Goal: Information Seeking & Learning: Find specific fact

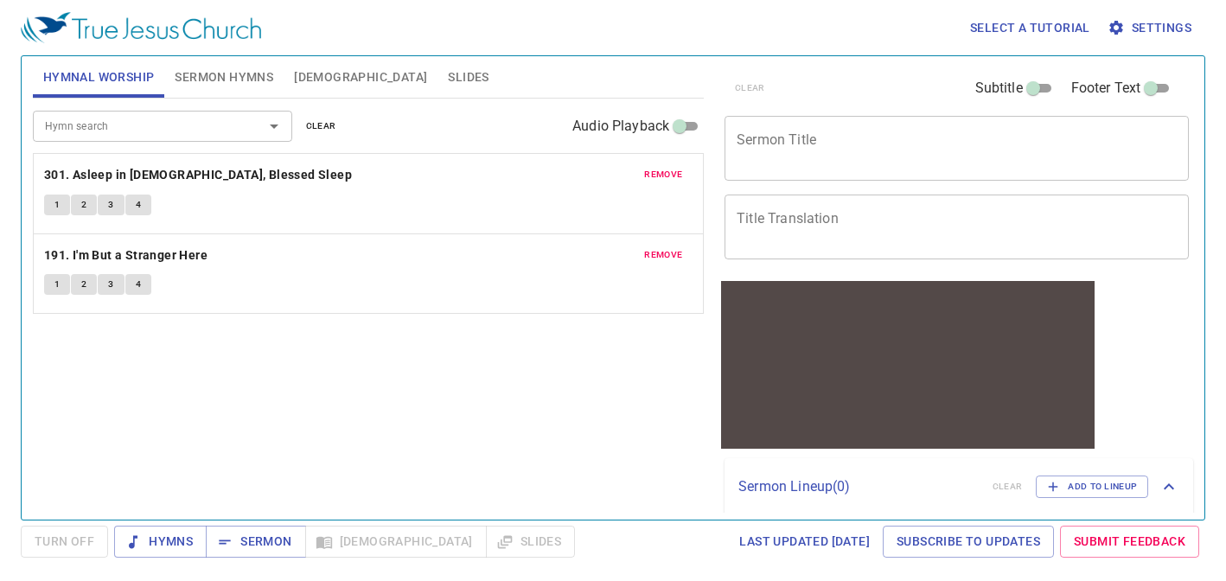
click at [305, 74] on span "Bible" at bounding box center [360, 78] width 133 height 22
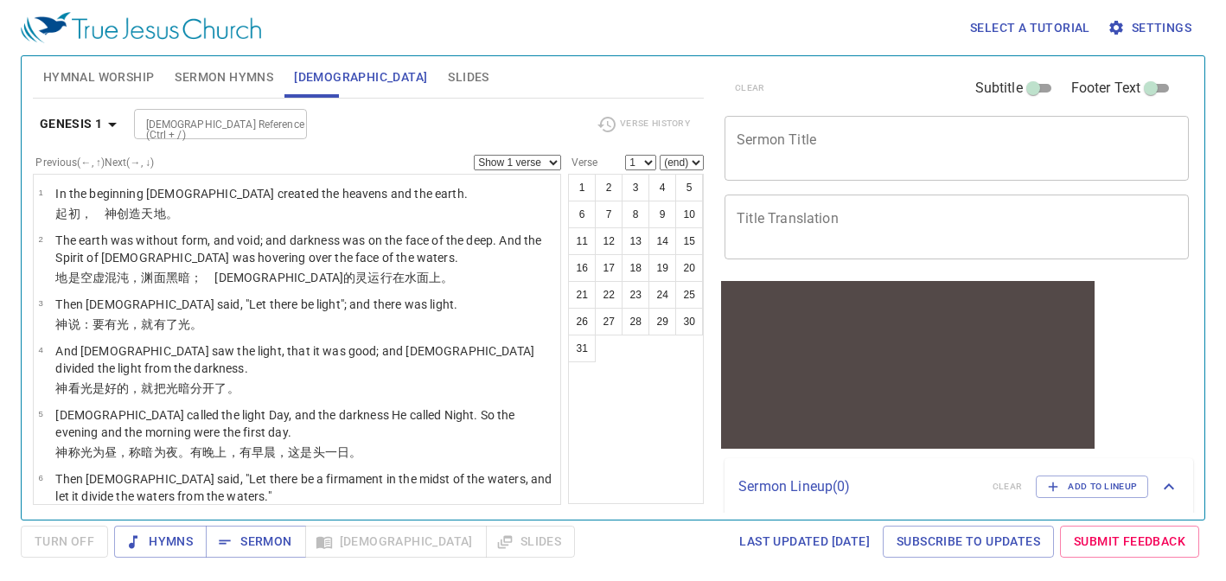
click at [180, 118] on input "Bible Reference (Ctrl + /)" at bounding box center [206, 124] width 134 height 20
type input "黑"
type input "2 cor 12 9"
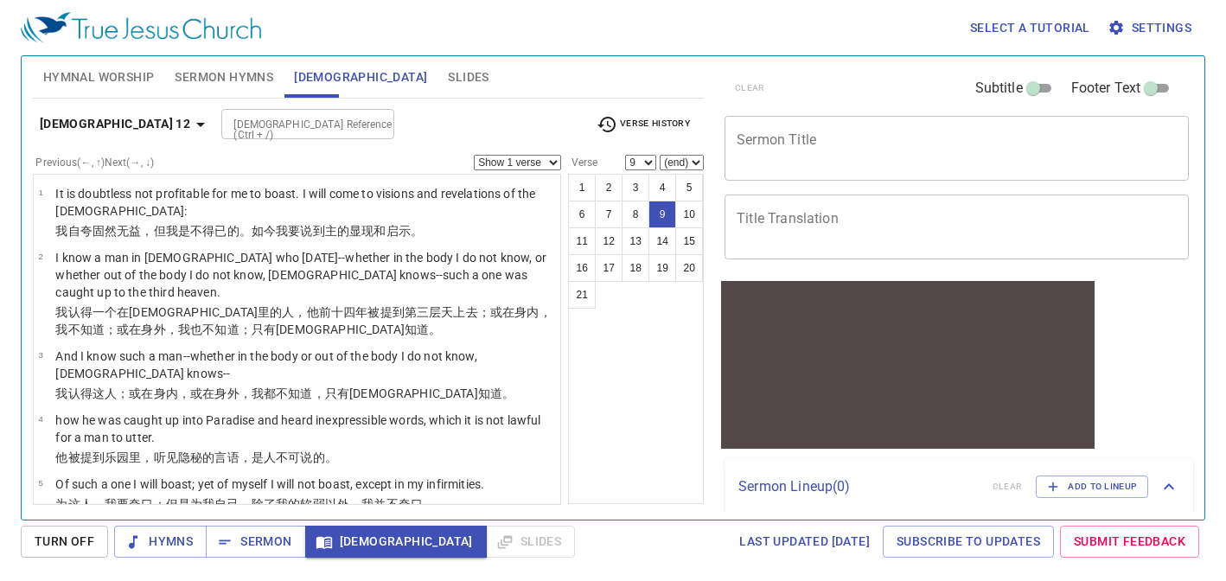
scroll to position [456, 0]
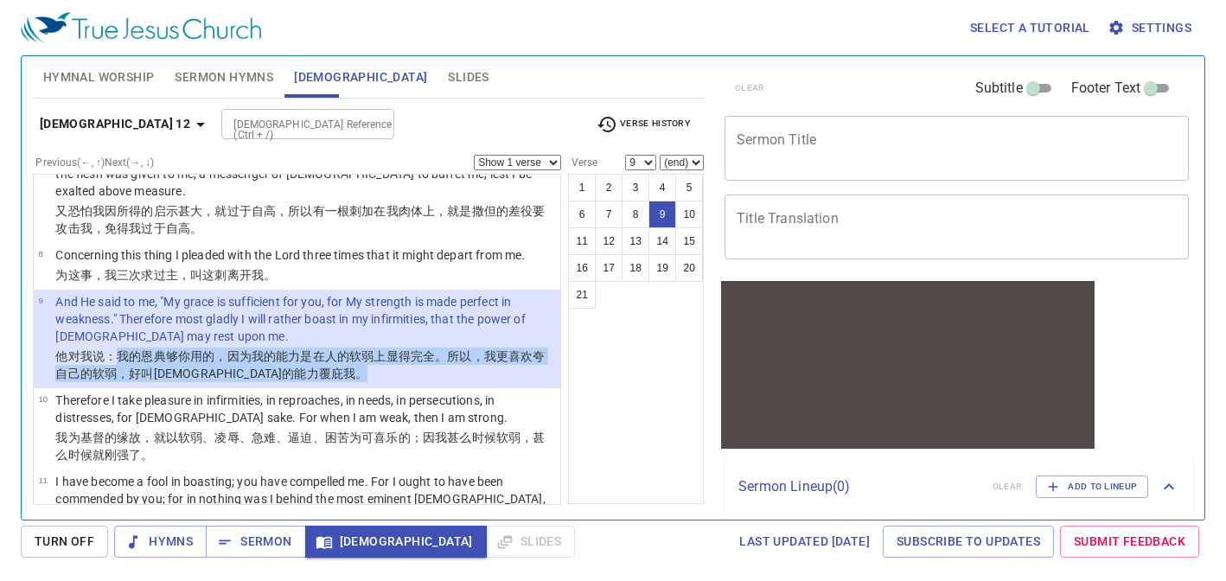
drag, startPoint x: 118, startPoint y: 355, endPoint x: 277, endPoint y: 375, distance: 160.3
click at [277, 375] on p "他对我 说 ：我的 恩典 够 你 用的，因为 我的 能力 是在 人的软弱 上显得完全 。所以 ，我更 喜欢 夸 自己的 软弱 ，好叫 基督 的能力 覆庇 我 。" at bounding box center [305, 365] width 500 height 35
copy wg2046 "我的 恩典 够 你 用的，因为 我的 能力 是在 人的软弱 上显得完全 。所以 ，我更 喜欢 夸 自己的 软弱 ，好叫 基督 的能力 覆庇 我 。"
click at [136, 121] on b "2 Corinthians 12" at bounding box center [115, 124] width 150 height 22
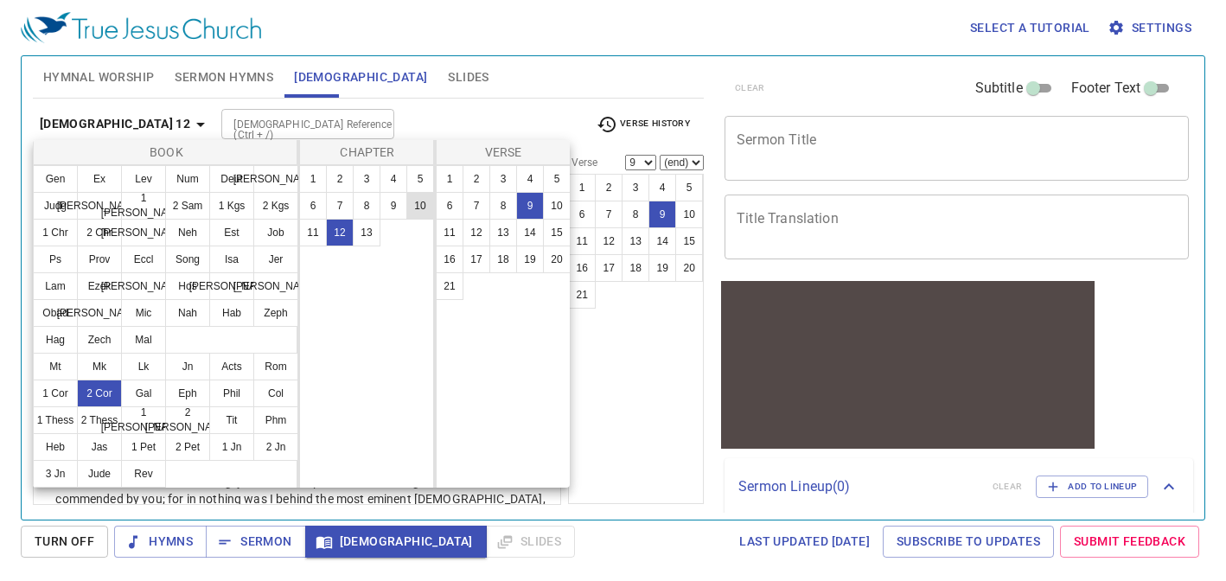
click at [423, 204] on button "10" at bounding box center [420, 206] width 28 height 28
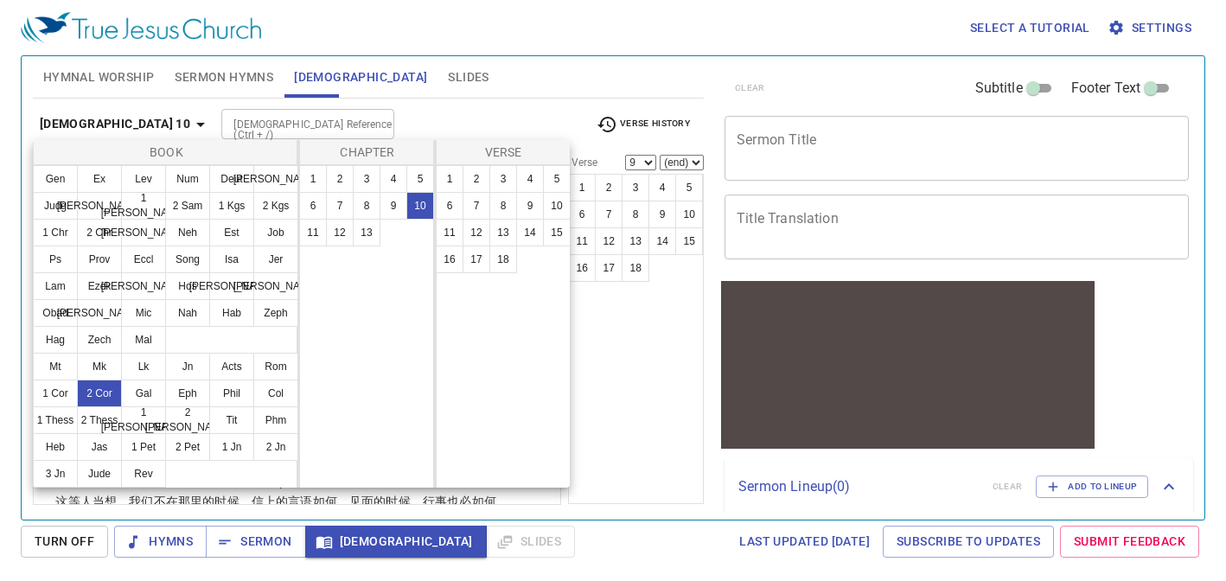
scroll to position [0, 0]
click at [534, 175] on button "4" at bounding box center [530, 179] width 28 height 28
select select "4"
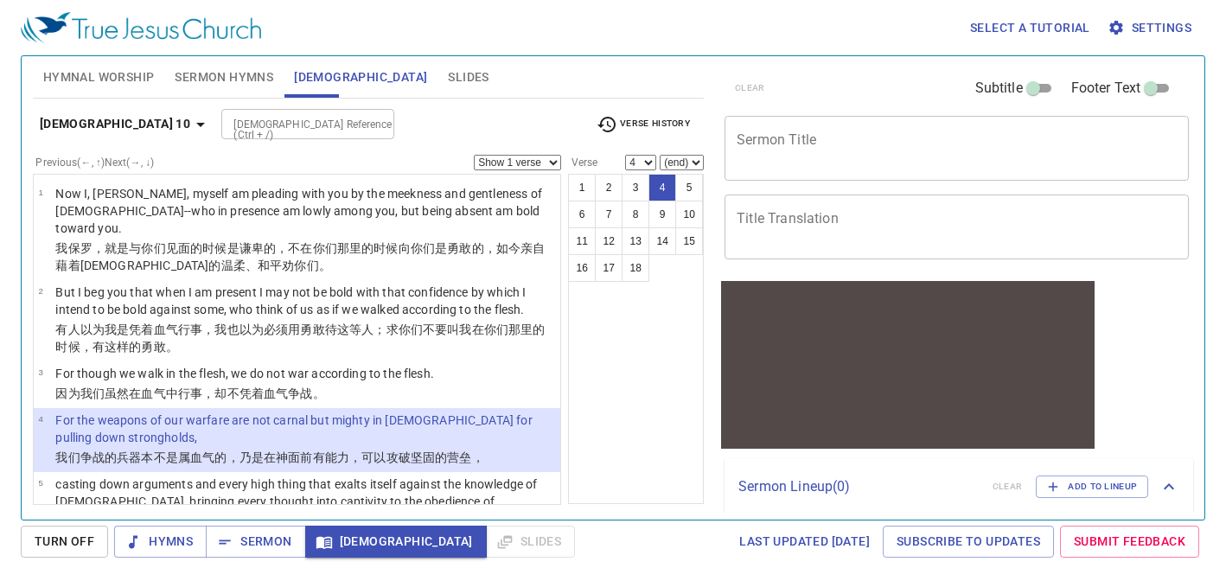
scroll to position [26, 0]
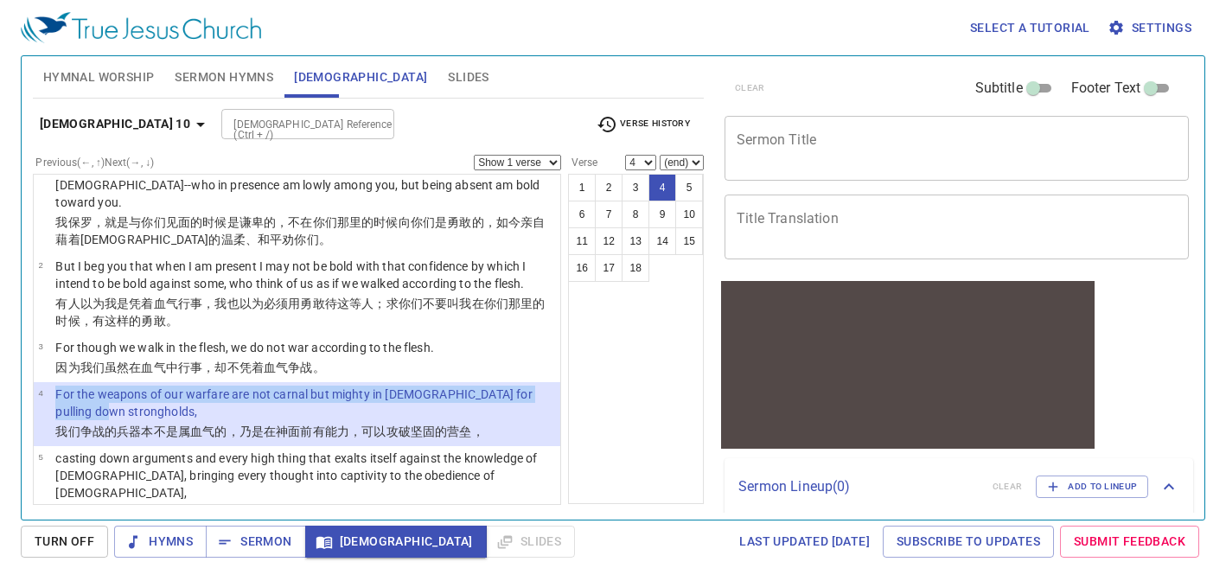
drag, startPoint x: 54, startPoint y: 375, endPoint x: 130, endPoint y: 396, distance: 78.0
click at [130, 396] on tr "4 For the weapons of our warfare are not carnal but mighty in God for pulling d…" at bounding box center [296, 404] width 517 height 37
click at [1152, 21] on span "Settings" at bounding box center [1151, 28] width 80 height 22
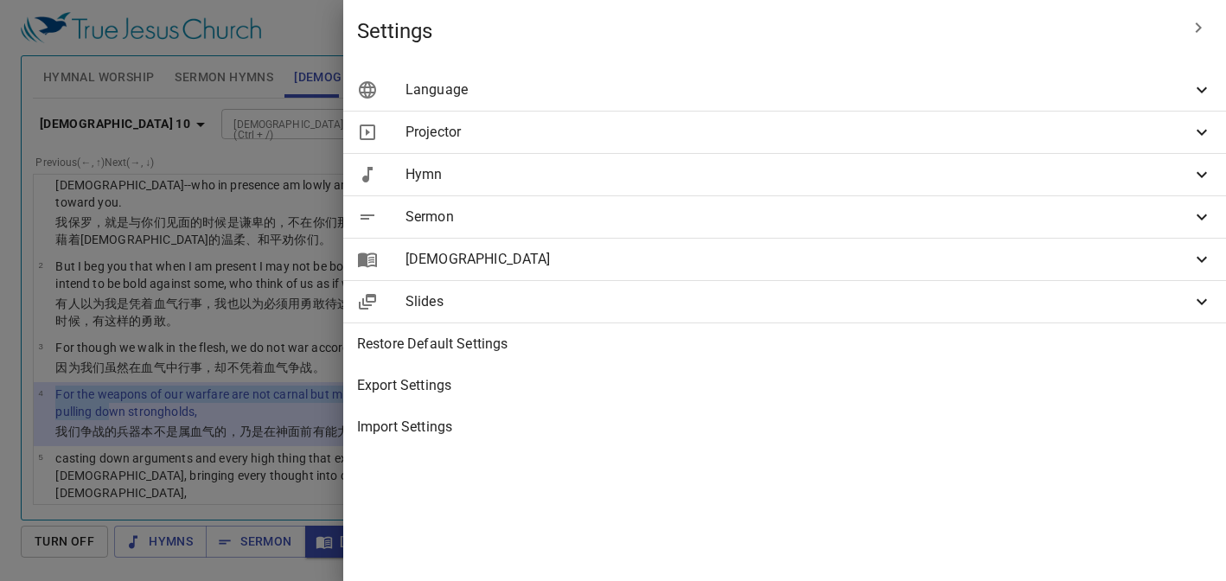
click at [1011, 252] on span "Bible" at bounding box center [799, 259] width 786 height 21
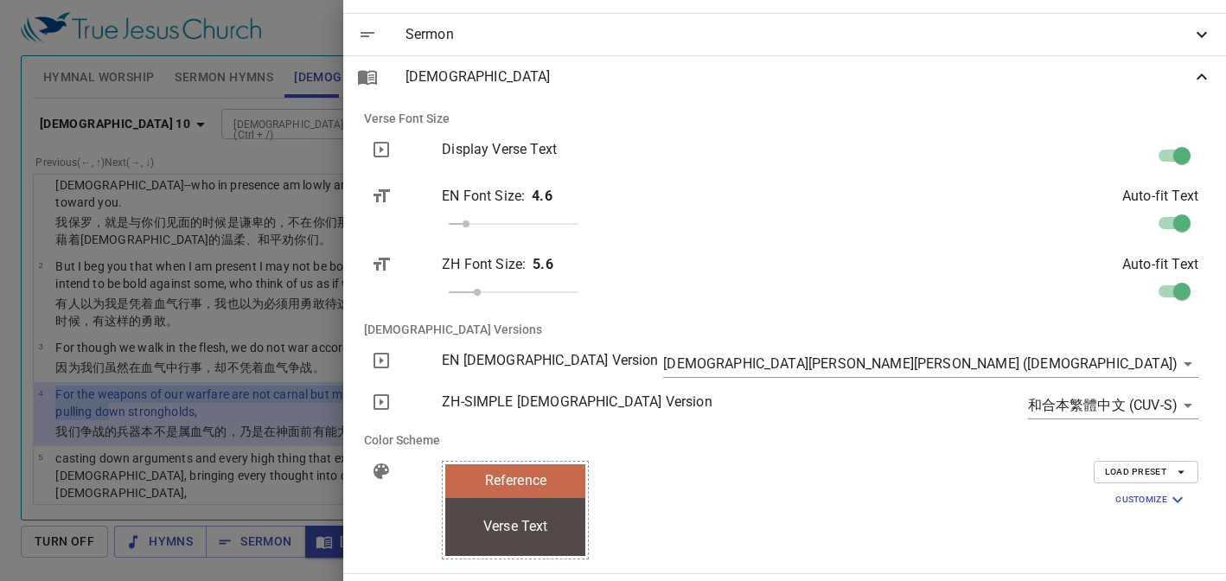
scroll to position [188, 0]
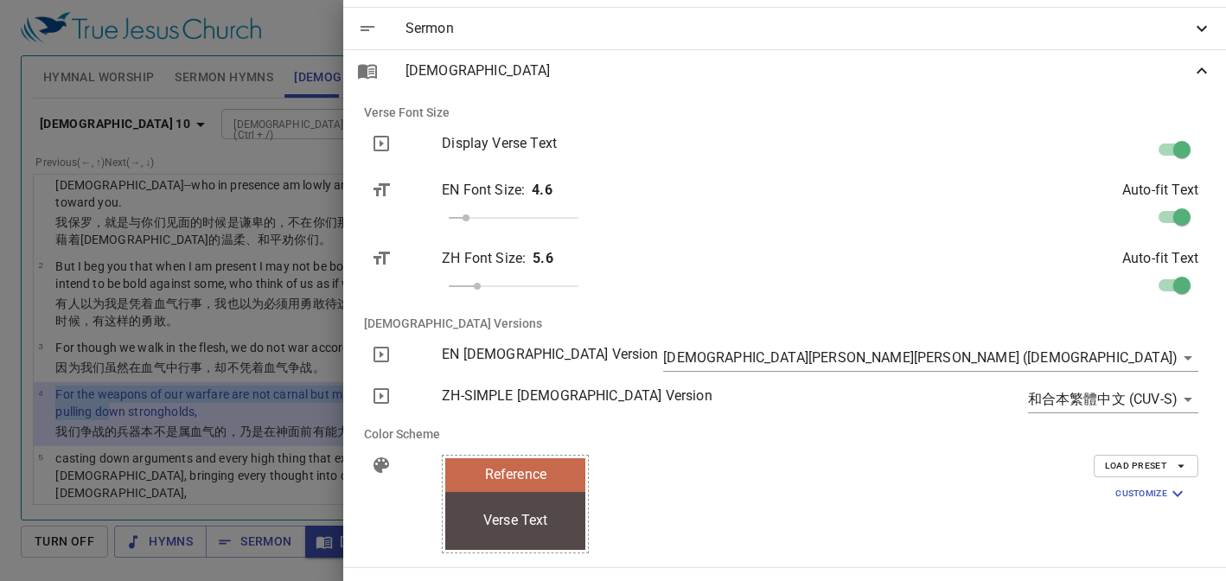
click at [637, 348] on div at bounding box center [613, 290] width 1226 height 581
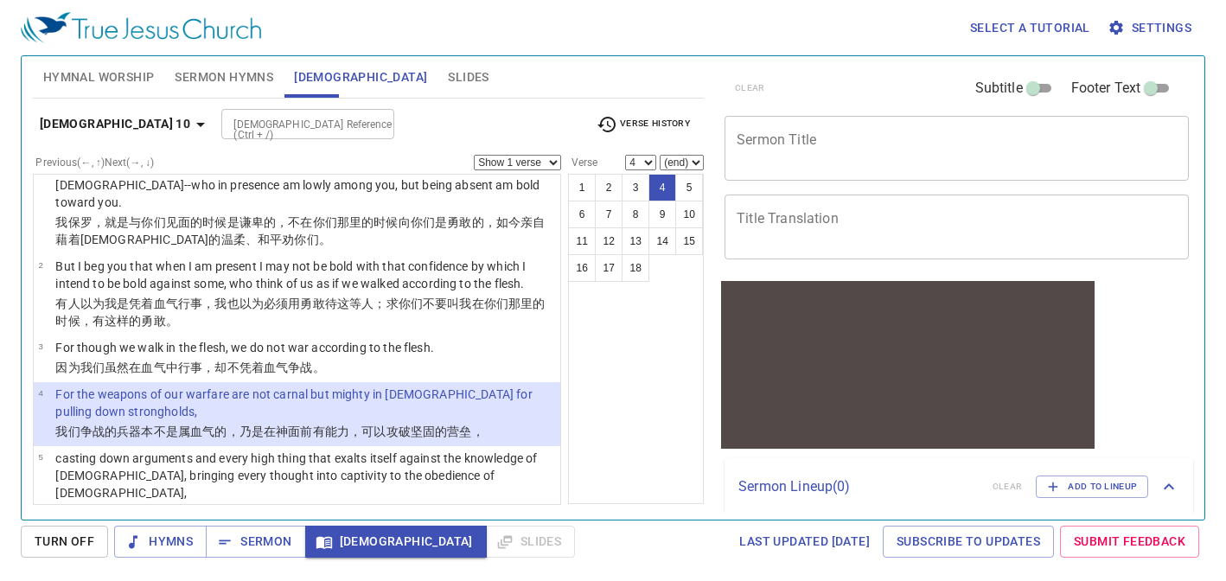
drag, startPoint x: 54, startPoint y: 378, endPoint x: 131, endPoint y: 394, distance: 77.8
click at [131, 394] on p "For the weapons of our warfare are not carnal but mighty in [DEMOGRAPHIC_DATA] …" at bounding box center [305, 403] width 500 height 35
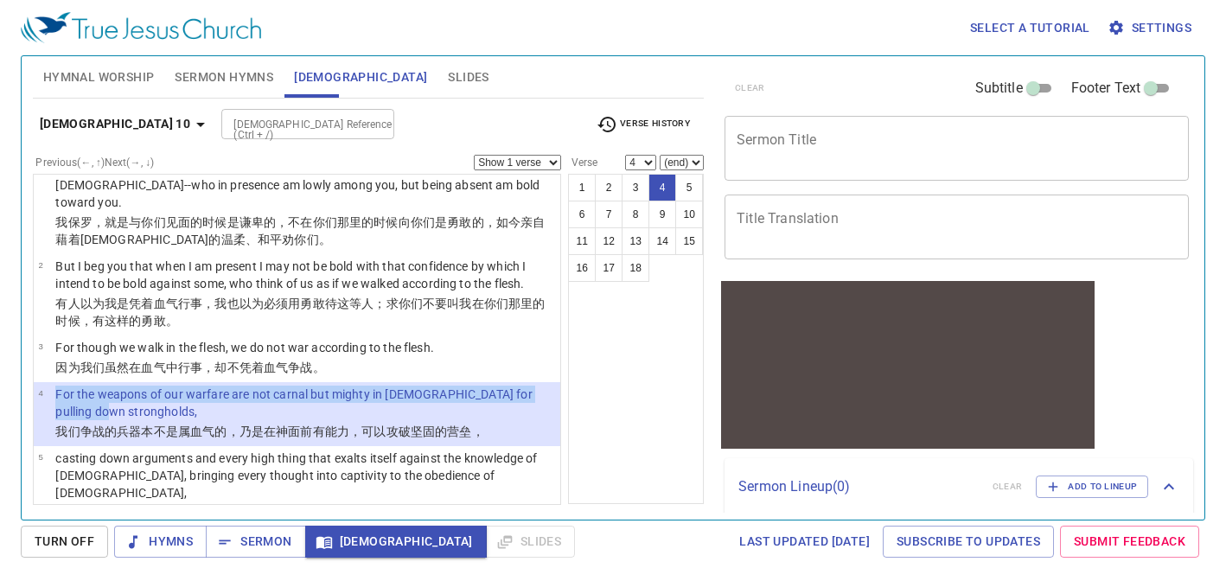
drag, startPoint x: 128, startPoint y: 395, endPoint x: 51, endPoint y: 386, distance: 77.5
click at [51, 386] on tr "4 For the weapons of our warfare are not carnal but mighty in God for pulling d…" at bounding box center [296, 404] width 517 height 37
copy tr "For the weapons of our warfare are not carnal but mighty in [DEMOGRAPHIC_DATA] …"
click at [139, 386] on p "For the weapons of our warfare are not carnal but mighty in [DEMOGRAPHIC_DATA] …" at bounding box center [305, 403] width 500 height 35
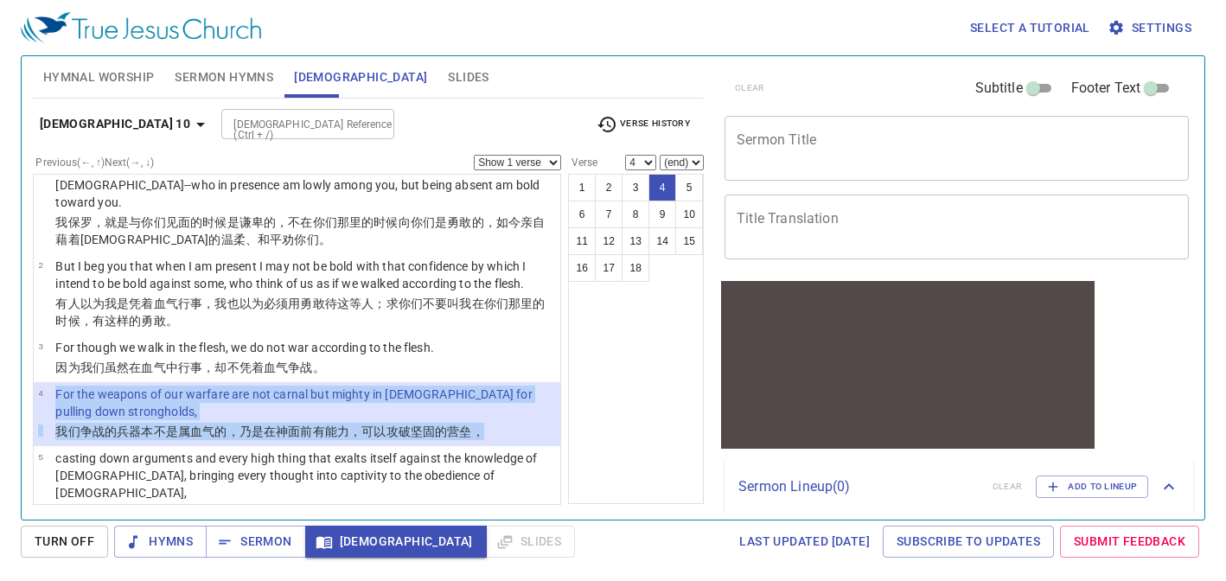
drag, startPoint x: 58, startPoint y: 374, endPoint x: 484, endPoint y: 414, distance: 428.2
click at [484, 414] on tbody "4 For the weapons of our warfare are not carnal but mighty in God for pulling d…" at bounding box center [296, 414] width 517 height 57
copy tbody "For the weapons of our warfare are not carnal but mighty in God for pulling dow…"
click at [227, 128] on input "Bible Reference (Ctrl + /)" at bounding box center [294, 124] width 134 height 20
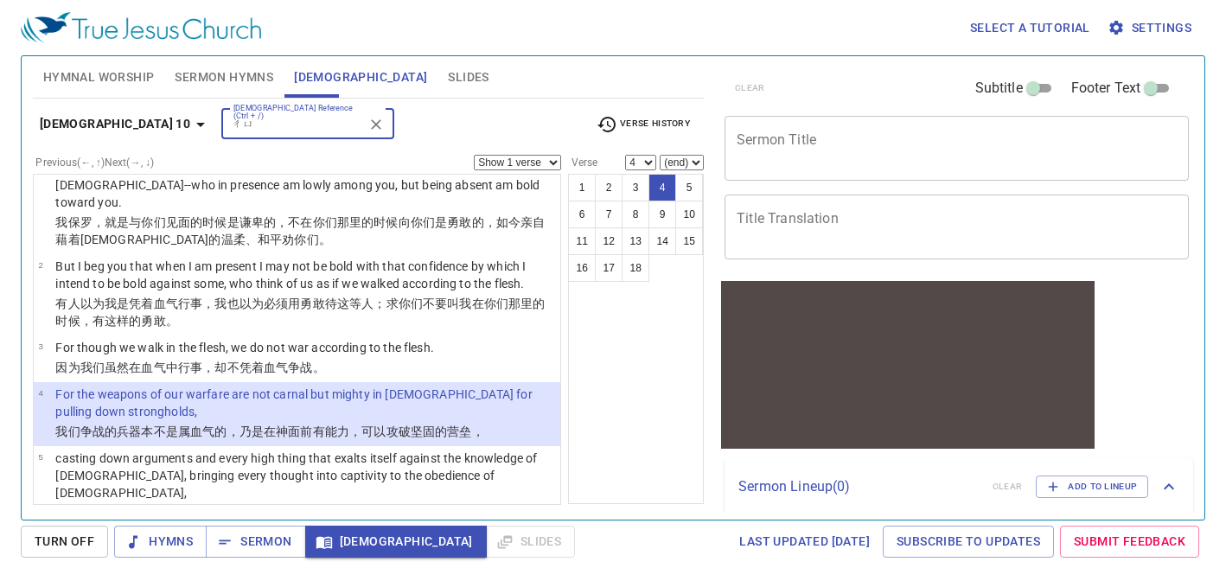
type input "ㄔ"
type input "mt 7 3"
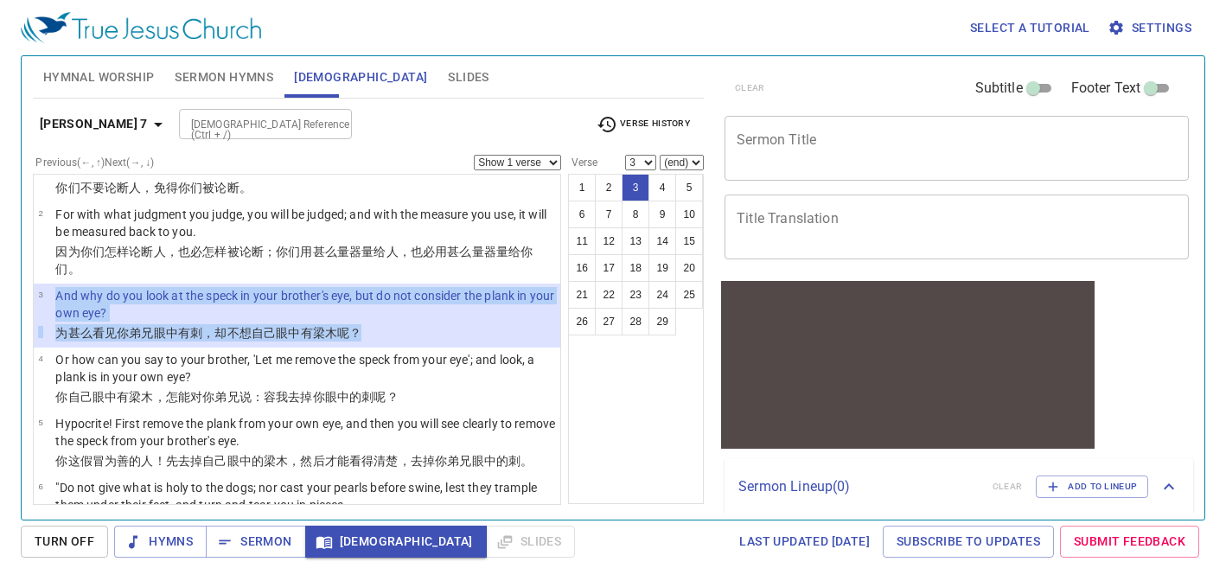
drag, startPoint x: 56, startPoint y: 292, endPoint x: 375, endPoint y: 334, distance: 321.7
click at [375, 334] on tbody "3 And why do you look at the speck in your brother's eye, but do not consider t…" at bounding box center [296, 315] width 517 height 57
copy tbody "And why do you look at the speck in your brother's eye, but do not consider the…"
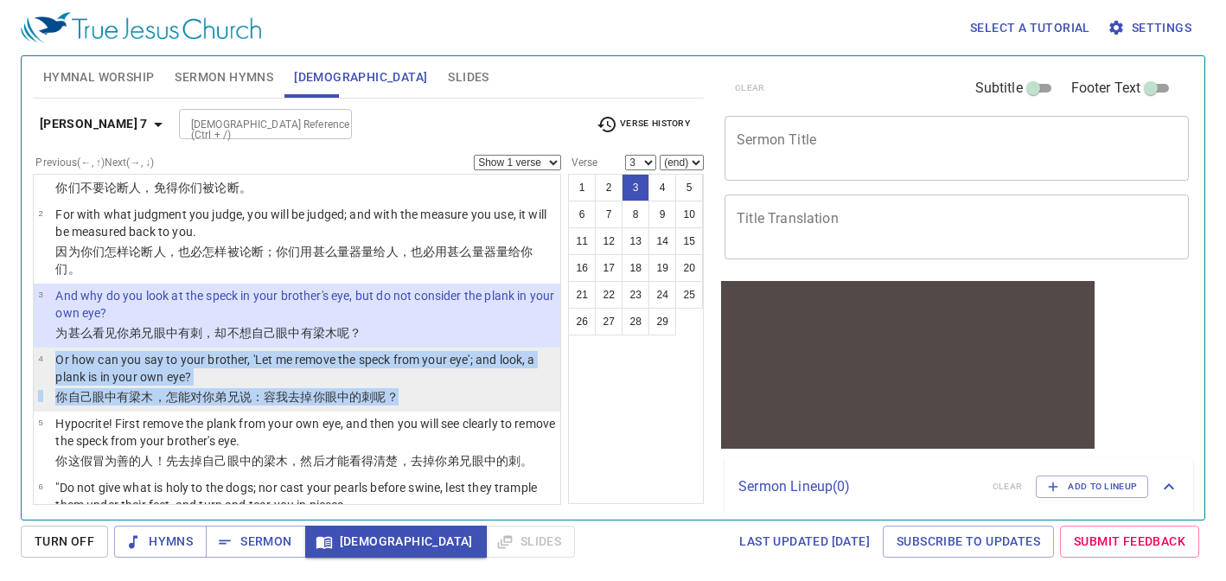
drag, startPoint x: 51, startPoint y: 358, endPoint x: 404, endPoint y: 397, distance: 354.9
click at [404, 397] on tbody "4 Or how can you say to your brother, 'Let me remove the speck from your eye'; …" at bounding box center [296, 379] width 517 height 57
select select "4"
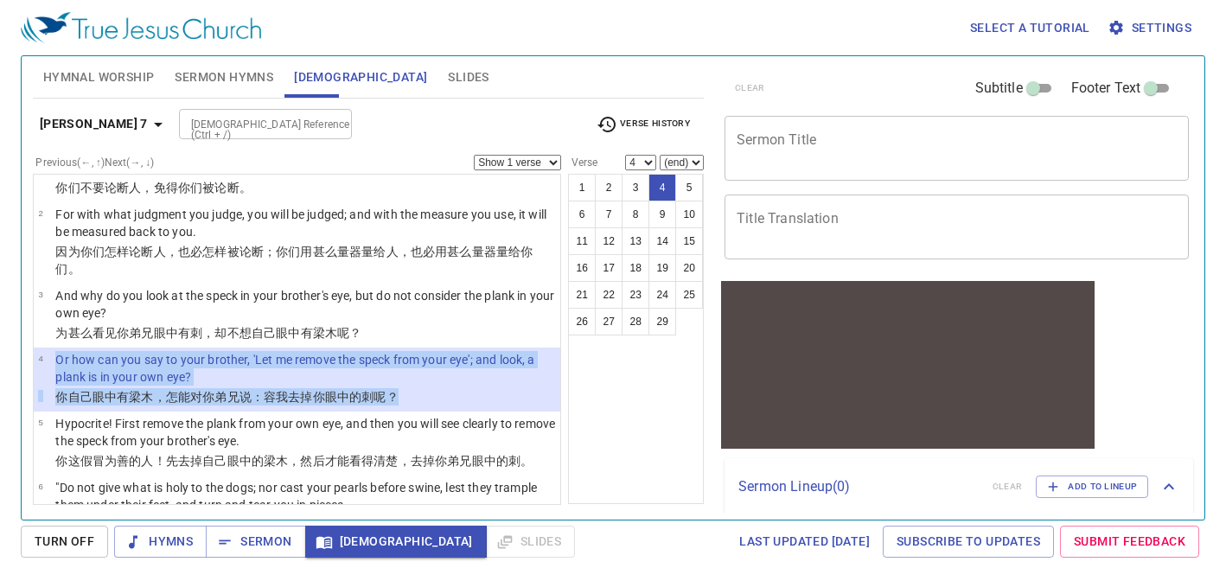
copy tbody "Or how can you say to your brother, 'Let me remove the speck from your eye'; an…"
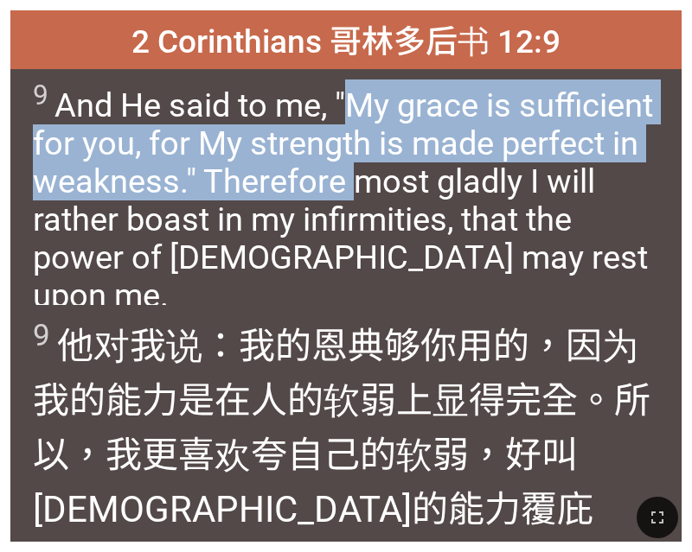
drag, startPoint x: 356, startPoint y: 106, endPoint x: 359, endPoint y: 196, distance: 90.0
click at [359, 196] on span "9 And He said to me, "My grace is sufficient for you, for My strength is made p…" at bounding box center [346, 197] width 627 height 235
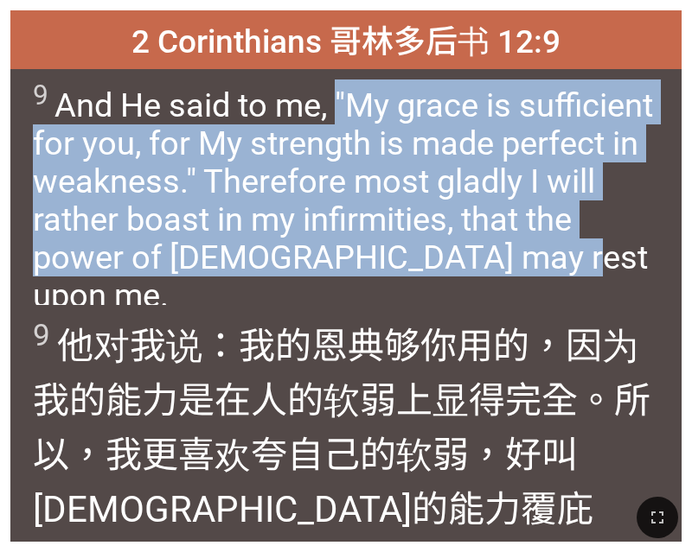
drag, startPoint x: 335, startPoint y: 101, endPoint x: 533, endPoint y: 259, distance: 252.9
click at [533, 259] on span "9 And He said to me, "My grace is sufficient for you, for My strength is made p…" at bounding box center [346, 197] width 627 height 235
copy span ""My grace is sufficient for you, for My strength is made perfect in weakness." …"
